Goal: Task Accomplishment & Management: Manage account settings

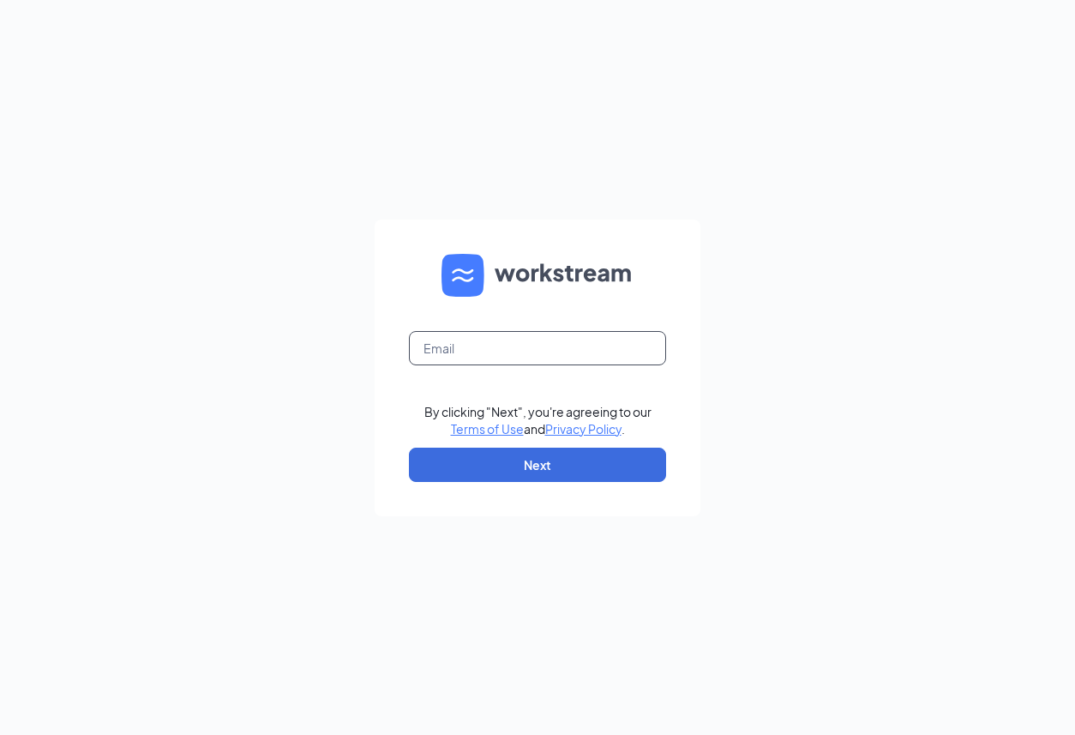
click at [454, 357] on input "text" at bounding box center [537, 348] width 257 height 34
type input "[EMAIL_ADDRESS][DOMAIN_NAME]"
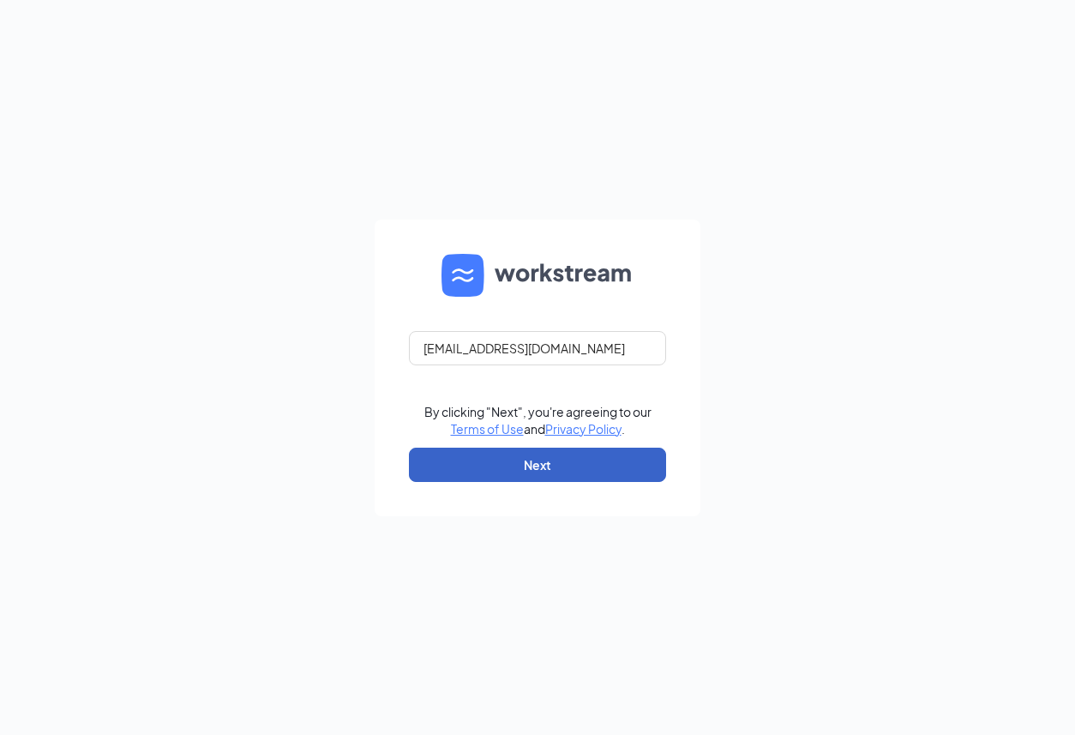
click at [549, 464] on button "Next" at bounding box center [537, 465] width 257 height 34
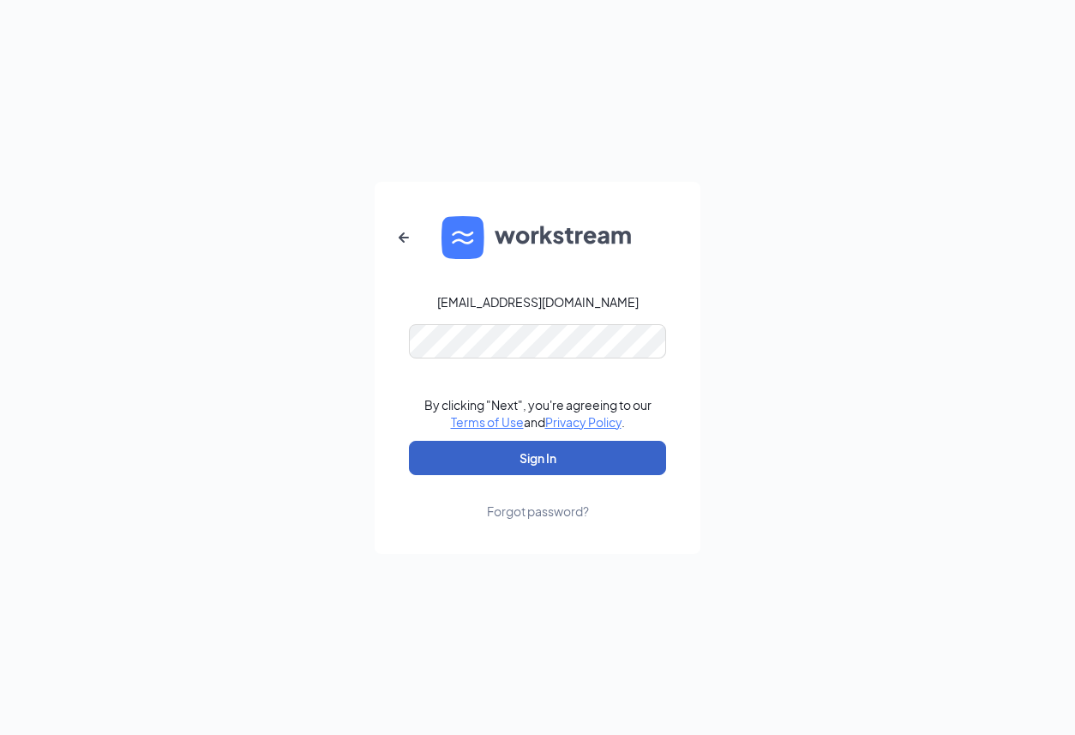
click at [508, 462] on button "Sign In" at bounding box center [537, 458] width 257 height 34
click at [557, 466] on button "Sign In" at bounding box center [537, 458] width 257 height 34
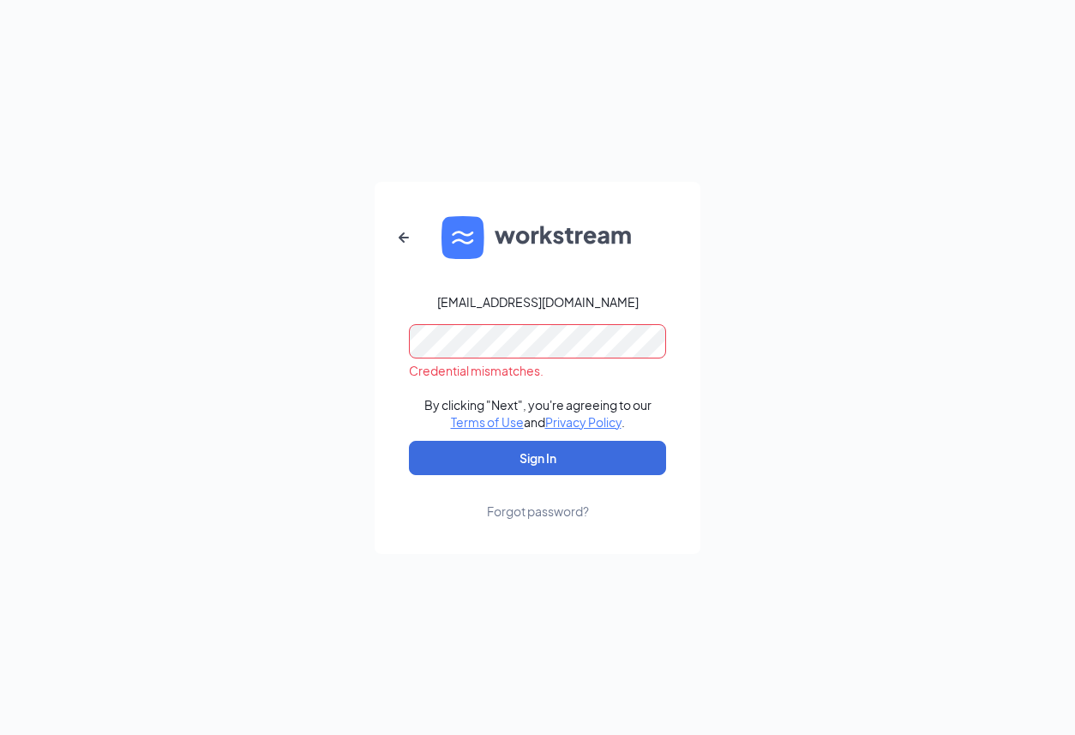
click at [159, 266] on div "karsen@jakesdelmar.com Credential mismatches. By clicking "Next", you're agreei…" at bounding box center [537, 367] width 1075 height 735
